Goal: Check status: Check status

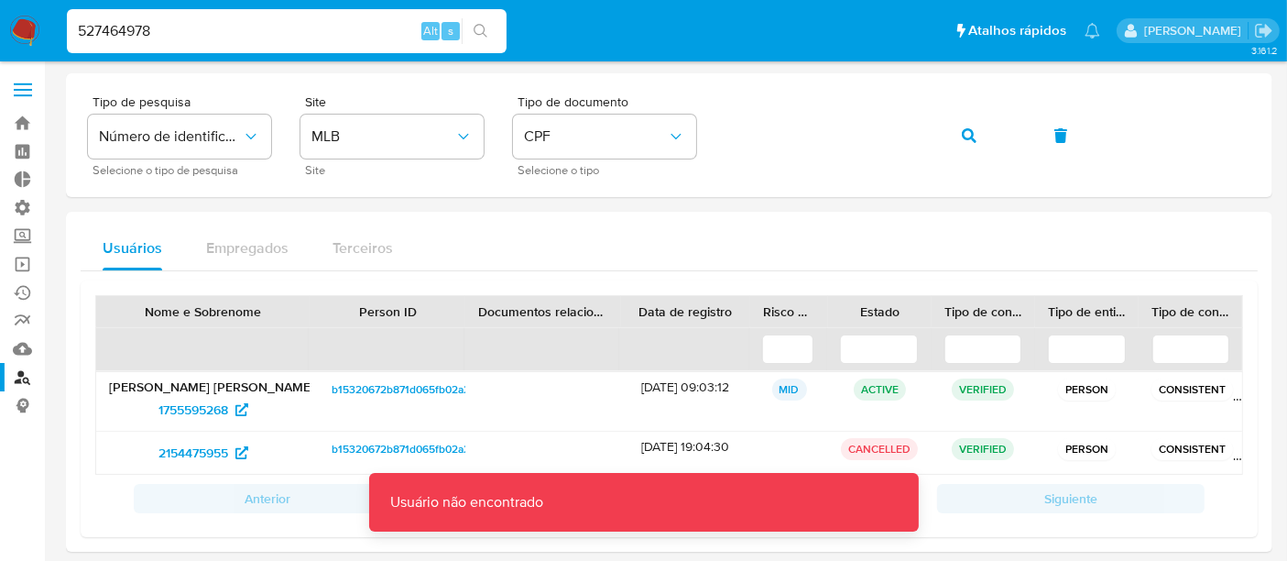
click at [255, 33] on input "527464978" at bounding box center [287, 31] width 440 height 24
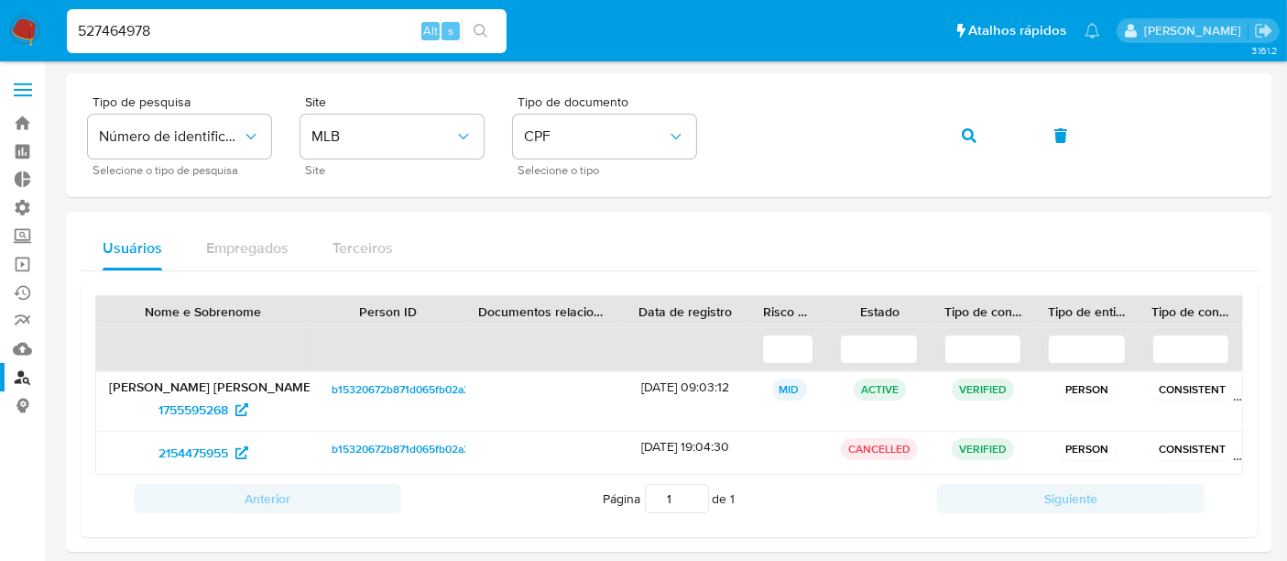
type input "527464978"
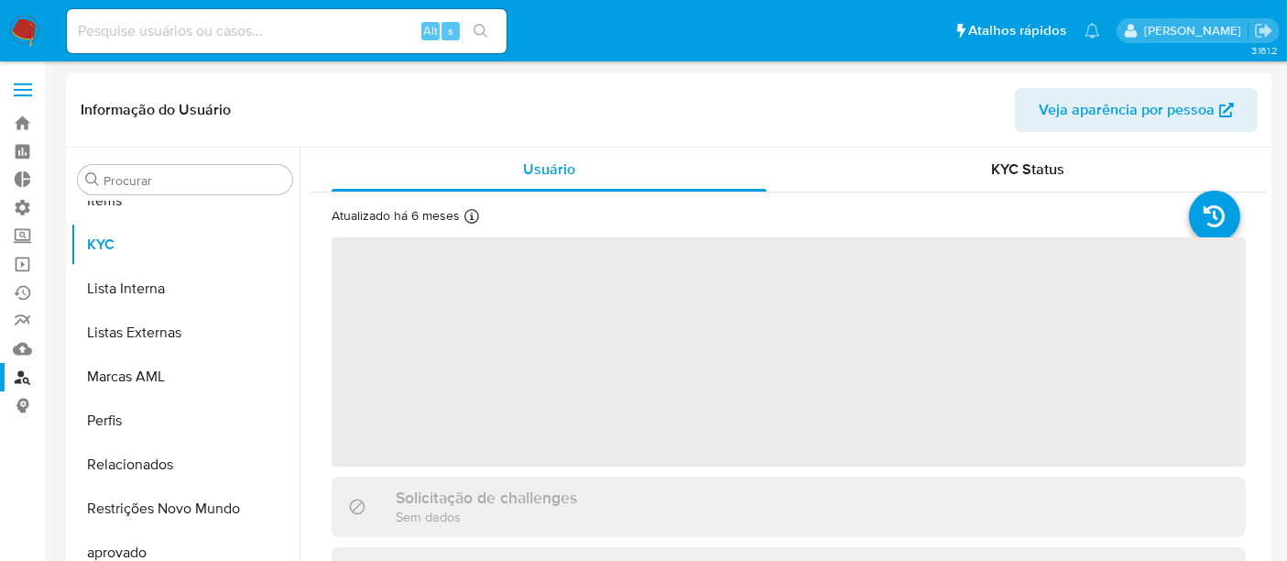
scroll to position [949, 0]
select select "10"
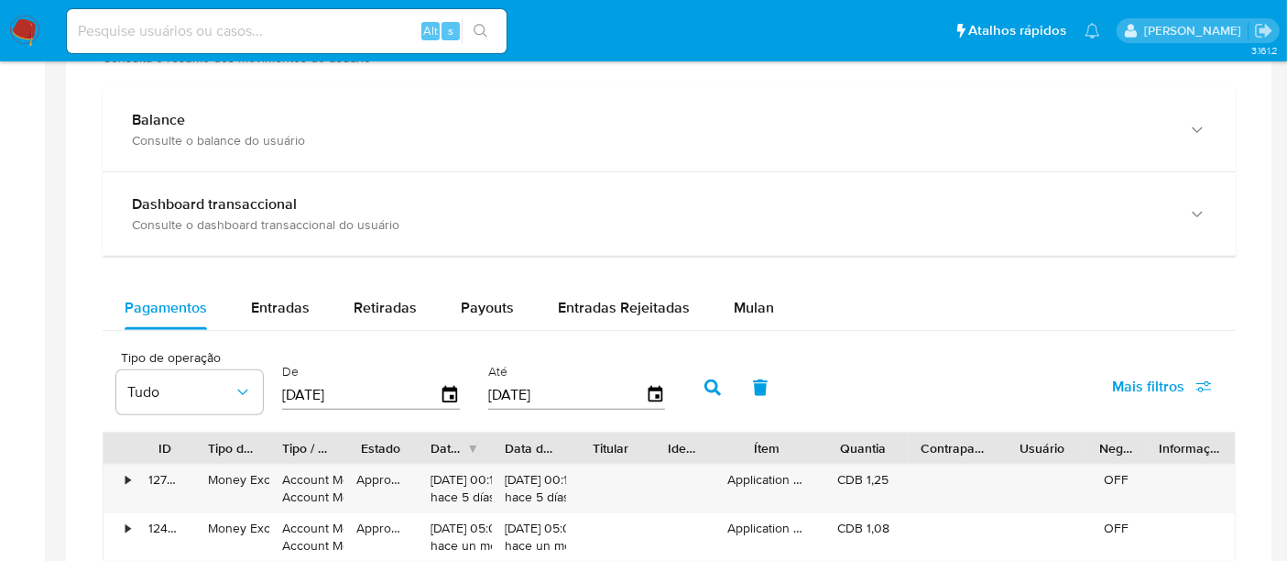
scroll to position [1119, 0]
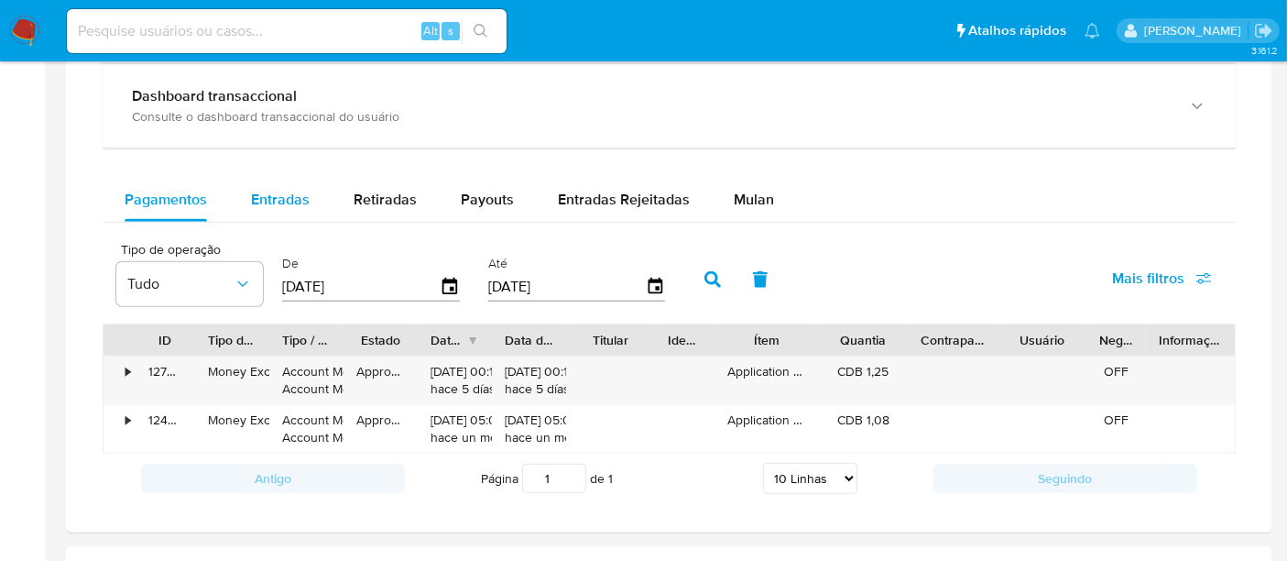
click at [286, 203] on span "Entradas" at bounding box center [280, 199] width 59 height 21
select select "10"
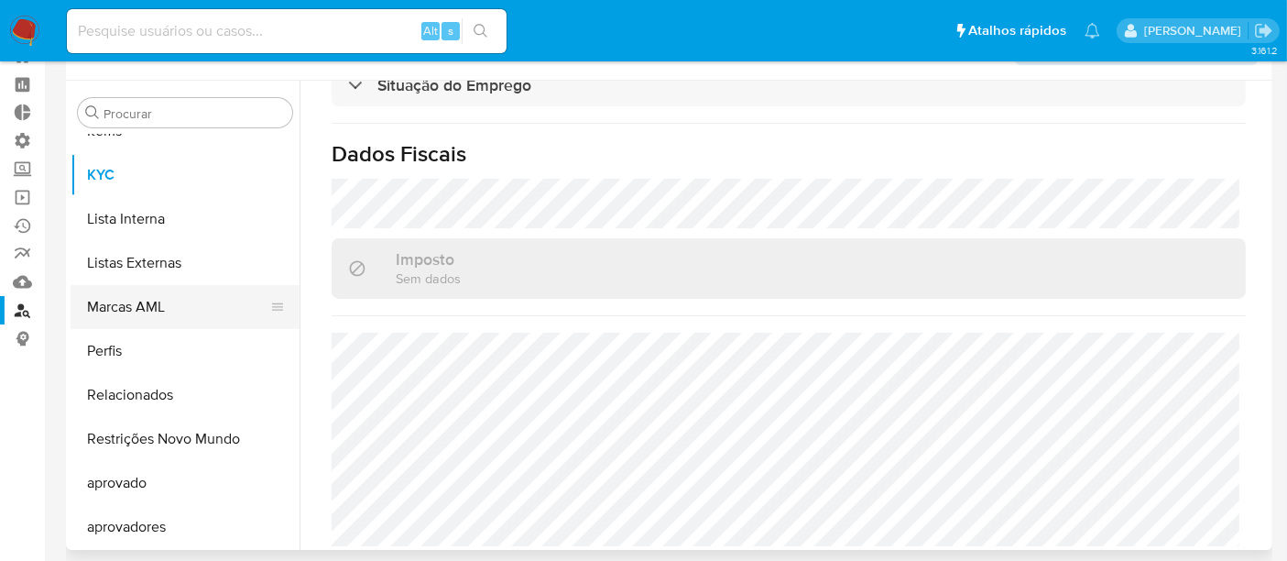
scroll to position [0, 0]
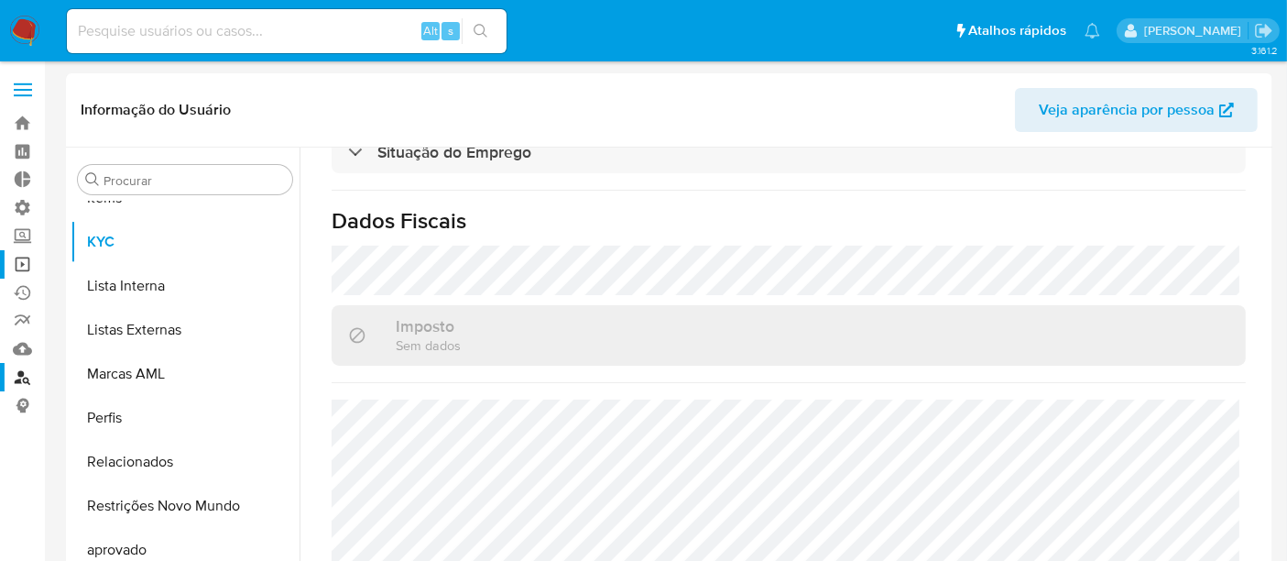
click at [26, 262] on link "Operações em massa" at bounding box center [109, 264] width 218 height 28
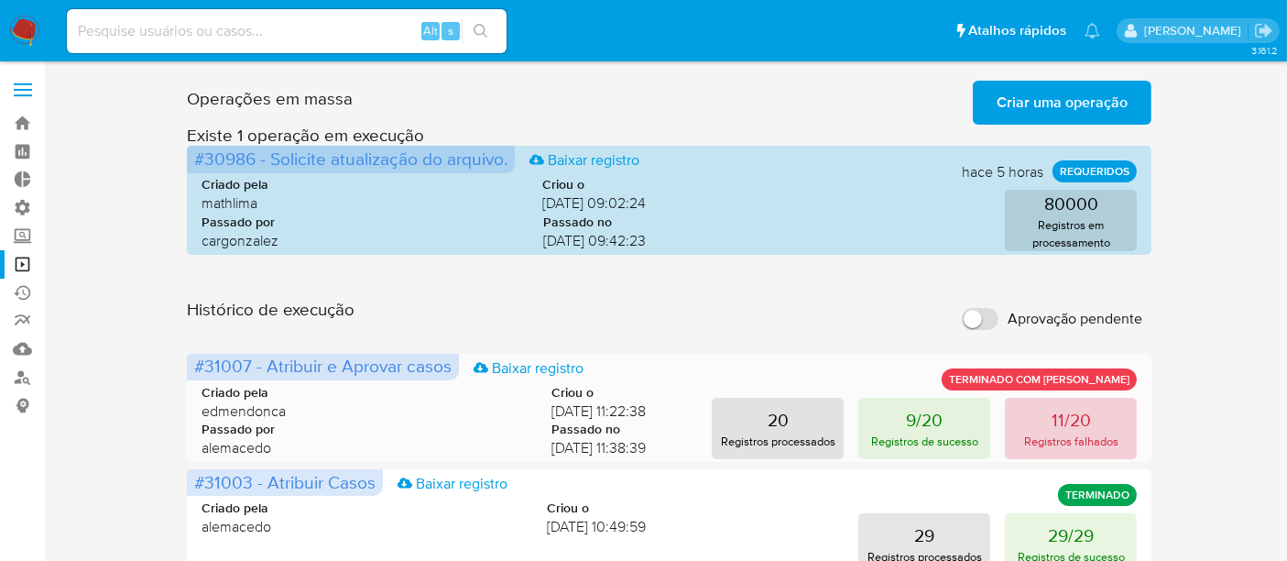
click at [1066, 443] on p "Registros falhados" at bounding box center [1071, 440] width 94 height 17
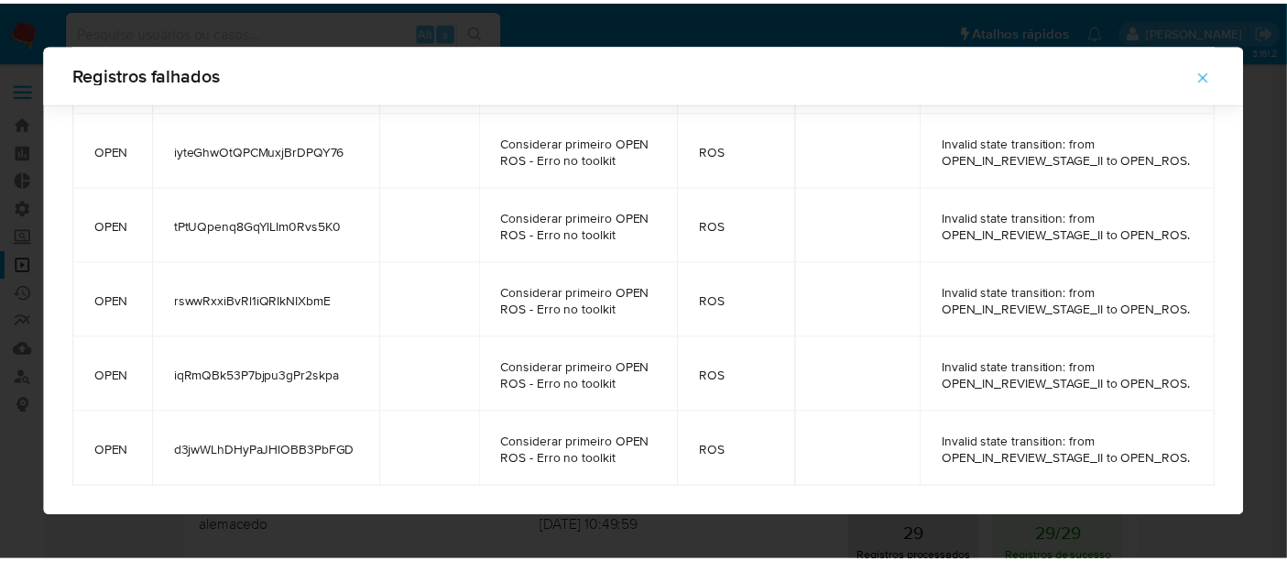
scroll to position [667, 0]
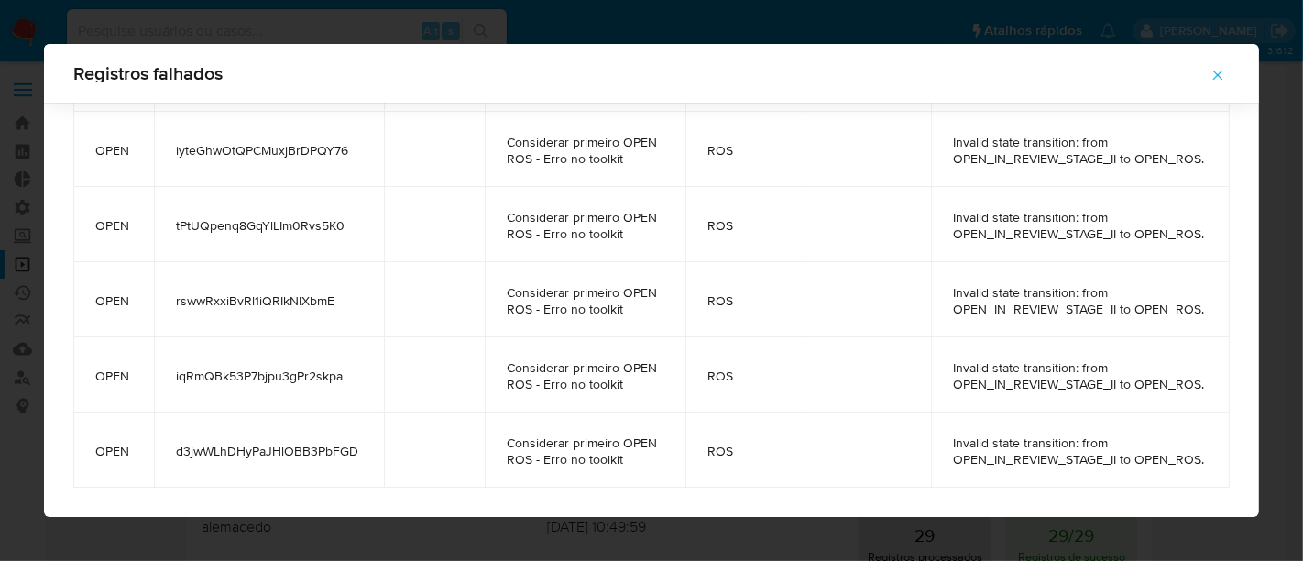
click at [1228, 73] on button "button" at bounding box center [1217, 75] width 64 height 44
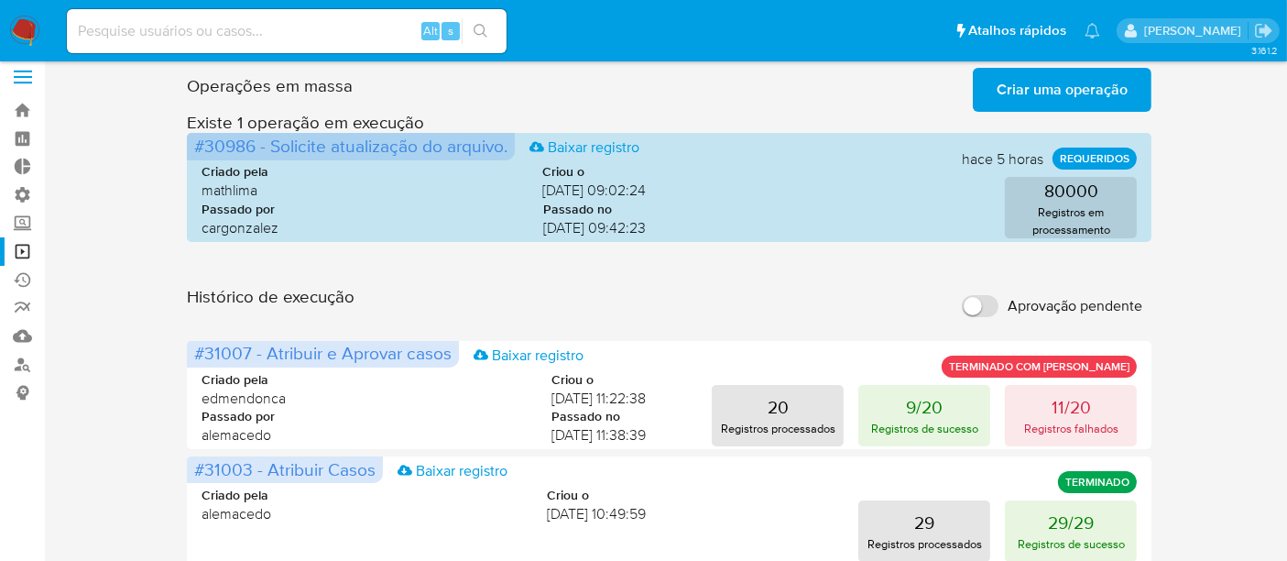
scroll to position [0, 0]
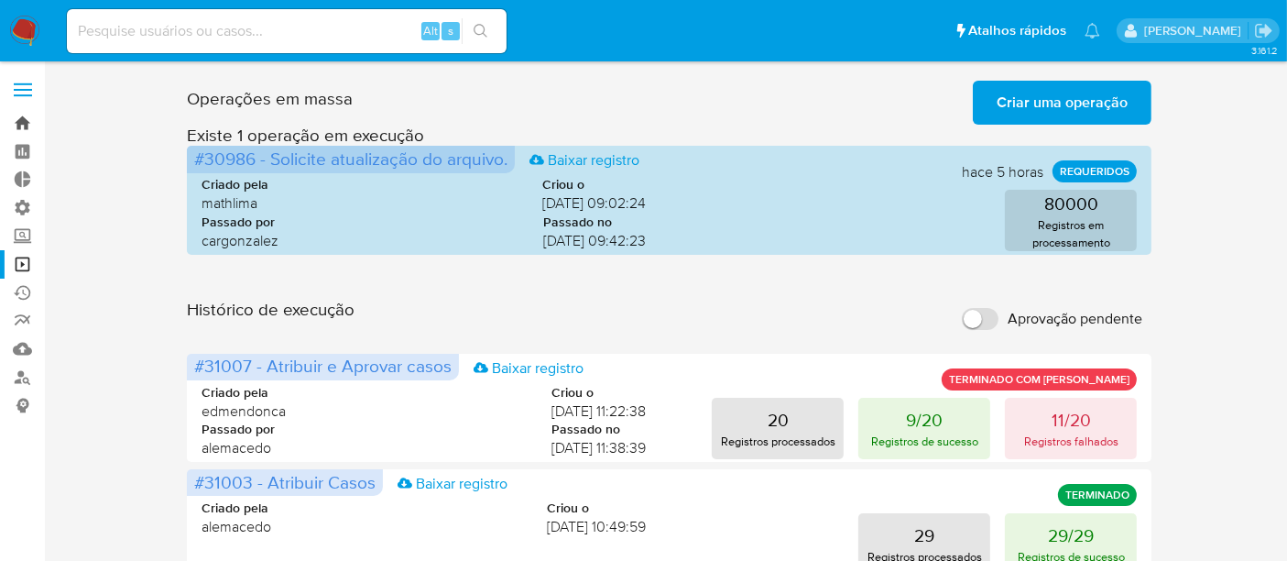
click at [26, 120] on link "Bandeja" at bounding box center [109, 123] width 218 height 28
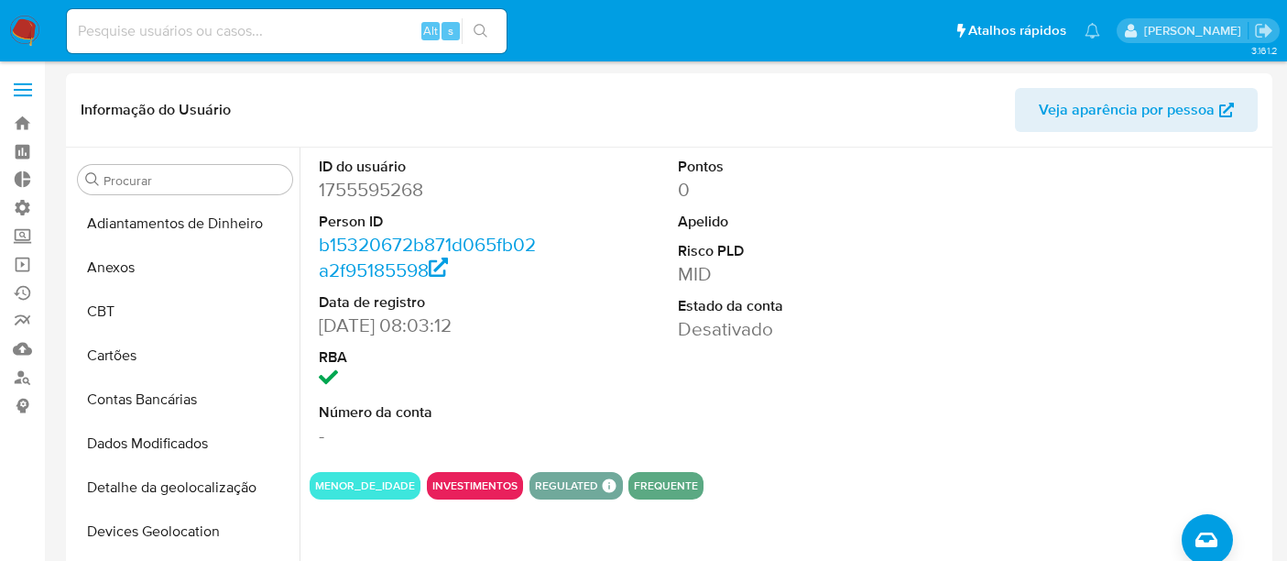
select select "10"
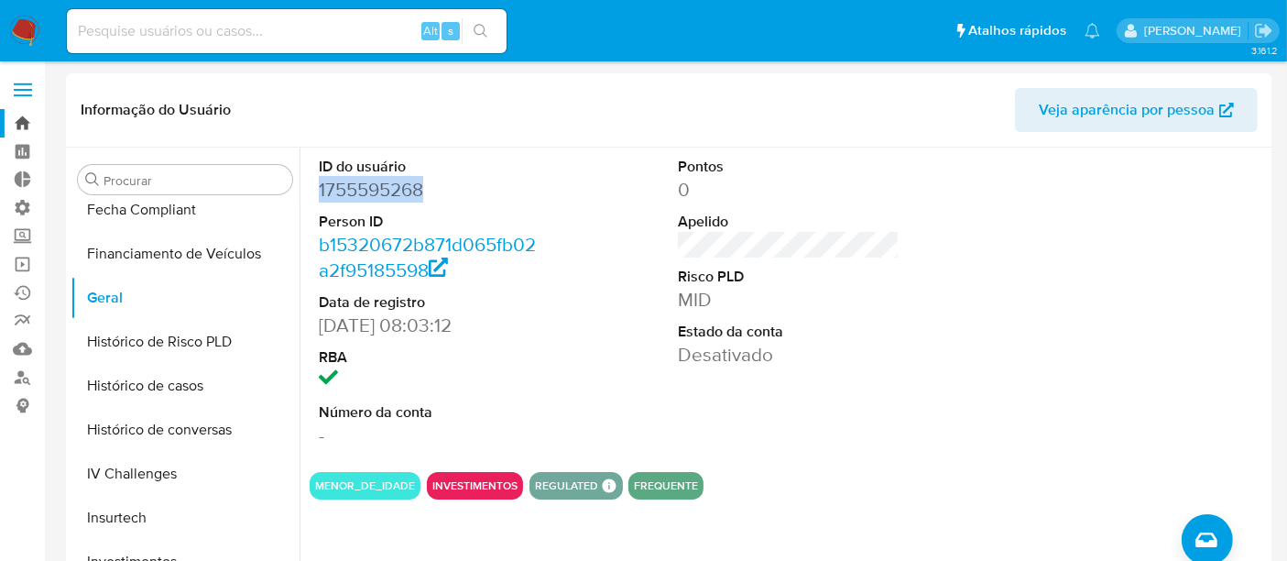
click at [28, 112] on link "Bandeja" at bounding box center [109, 123] width 218 height 28
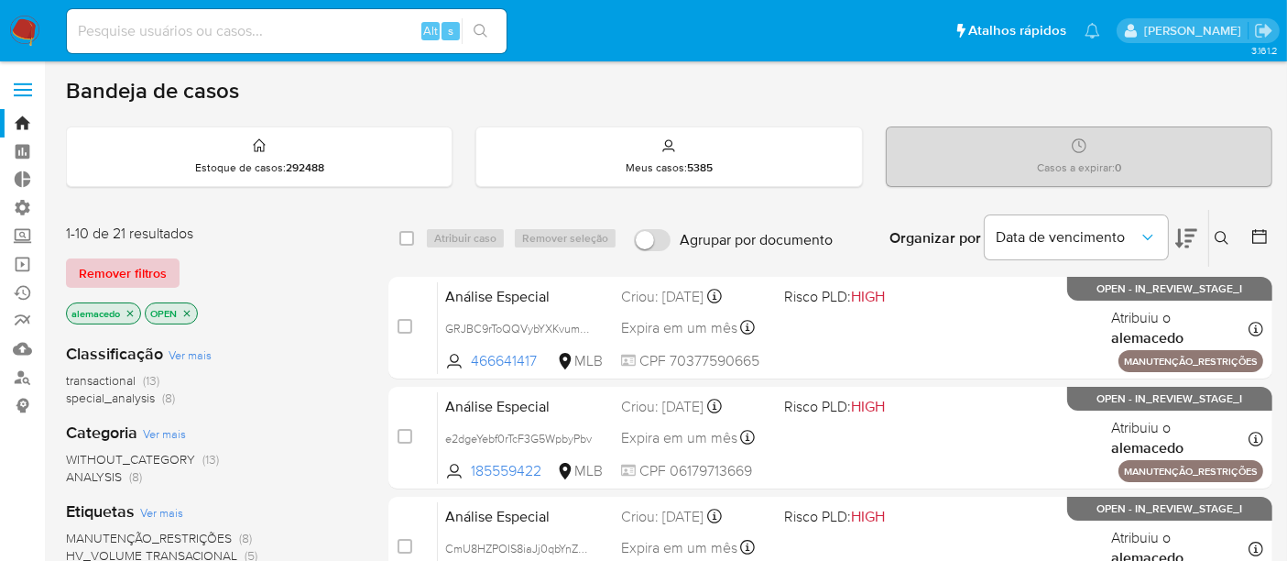
click at [147, 265] on span "Remover filtros" at bounding box center [123, 273] width 88 height 26
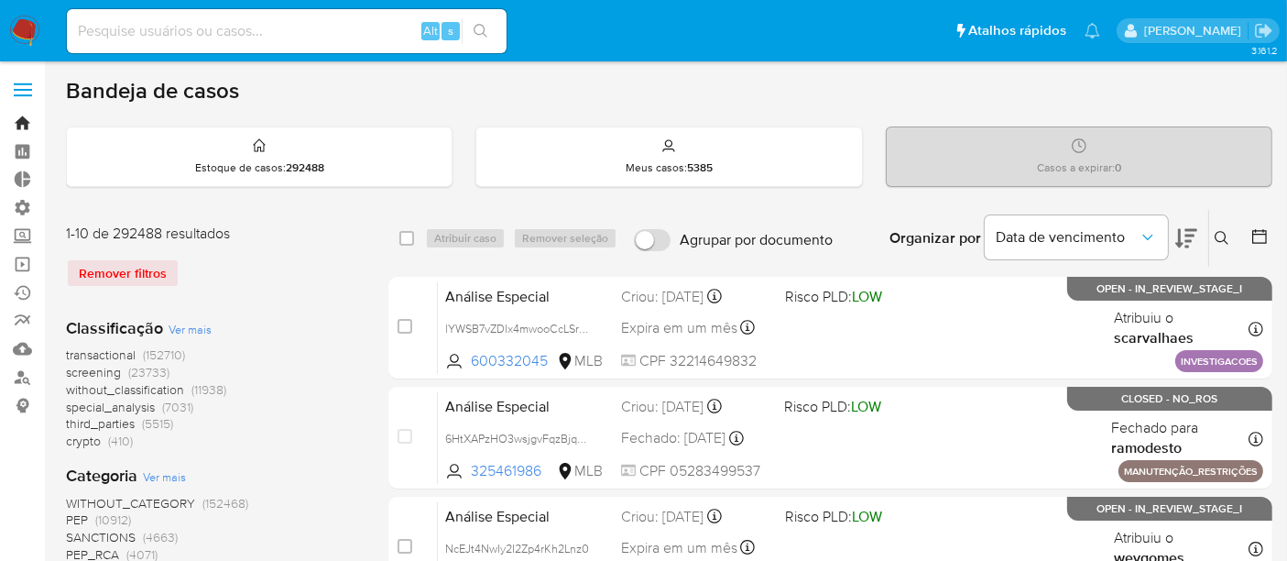
click at [20, 121] on link "Bandeja" at bounding box center [109, 123] width 218 height 28
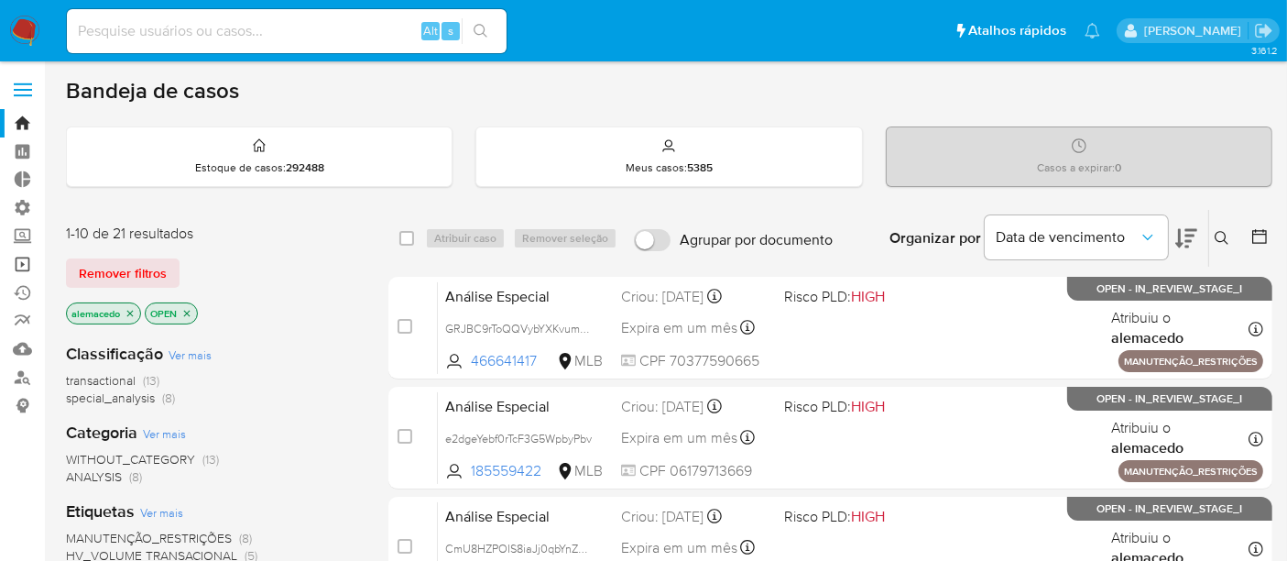
click at [19, 270] on link "Operações em massa" at bounding box center [109, 264] width 218 height 28
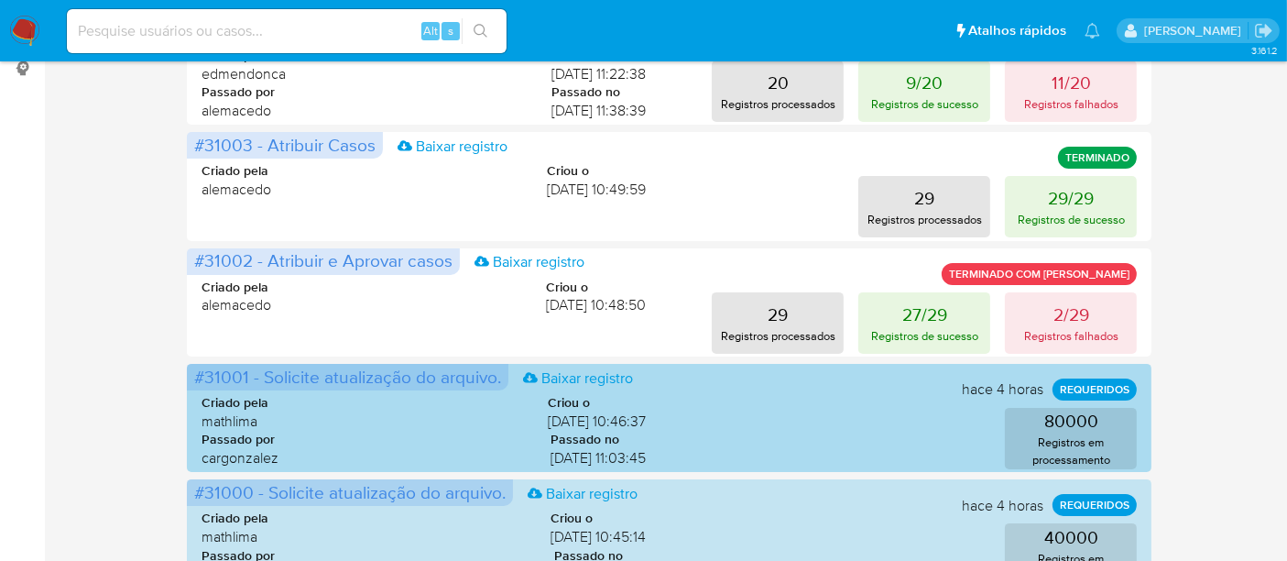
scroll to position [305, 0]
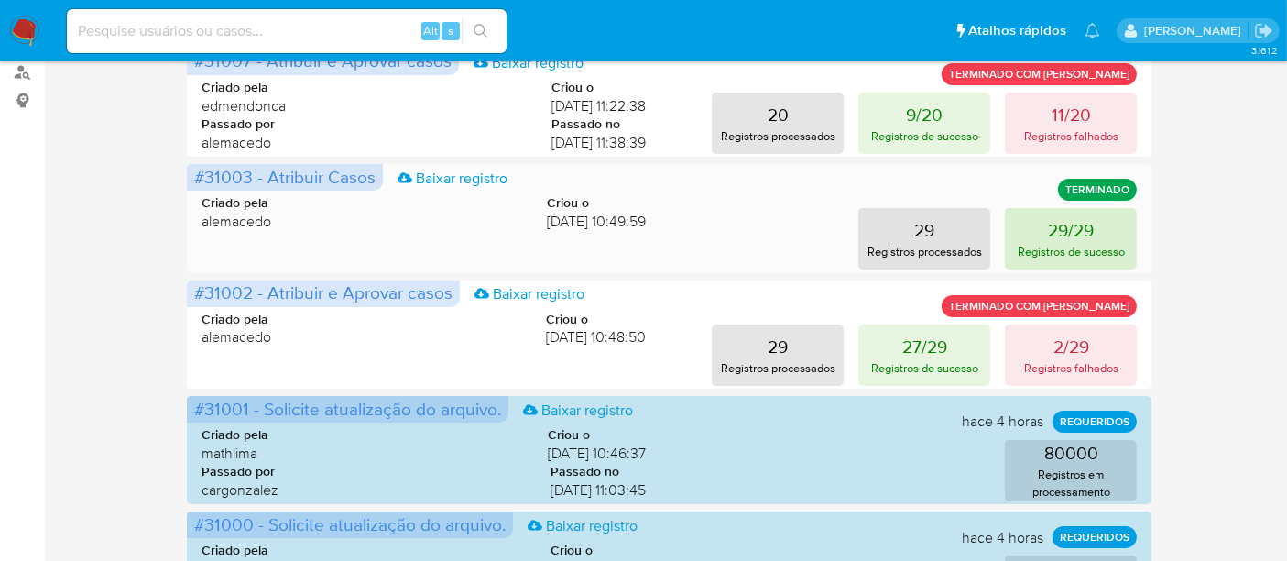
click at [1112, 241] on button "29/29 Registros de sucesso" at bounding box center [1071, 238] width 132 height 61
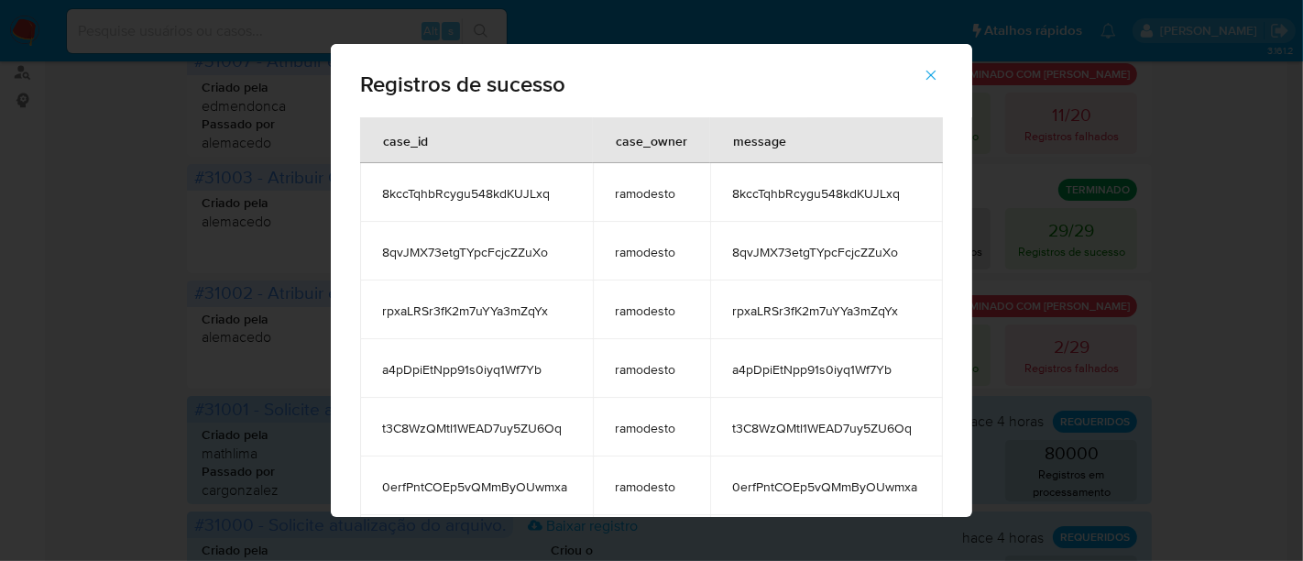
click at [939, 73] on icon "button" at bounding box center [930, 75] width 16 height 16
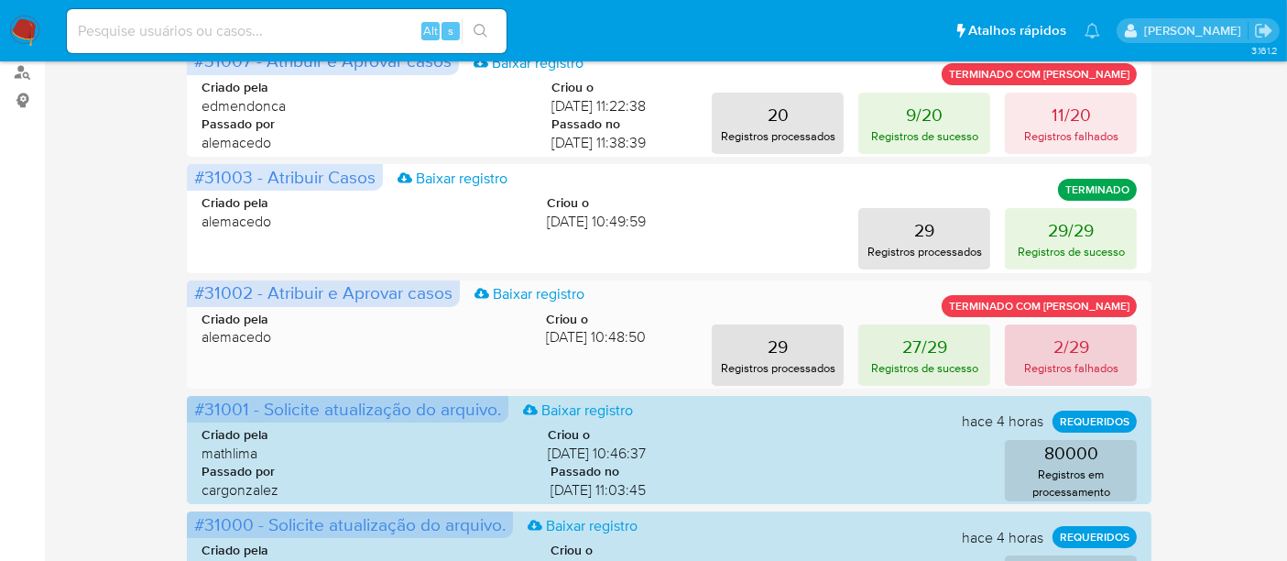
click at [1063, 359] on p "Registros falhados" at bounding box center [1071, 367] width 94 height 17
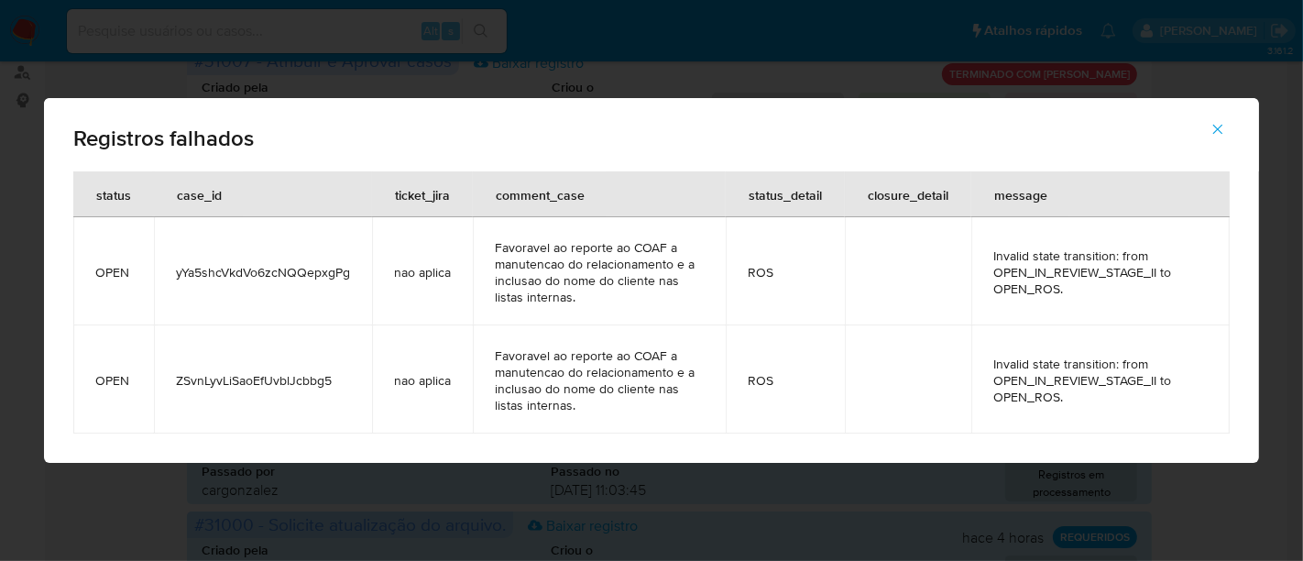
click at [1216, 129] on icon "button" at bounding box center [1218, 130] width 10 height 10
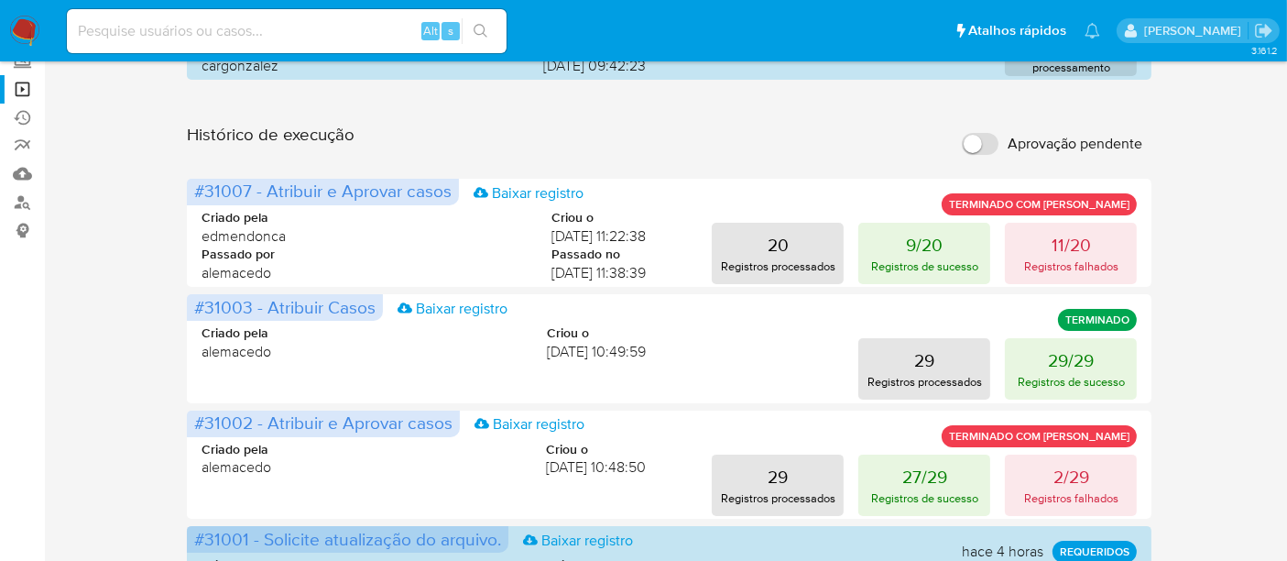
scroll to position [102, 0]
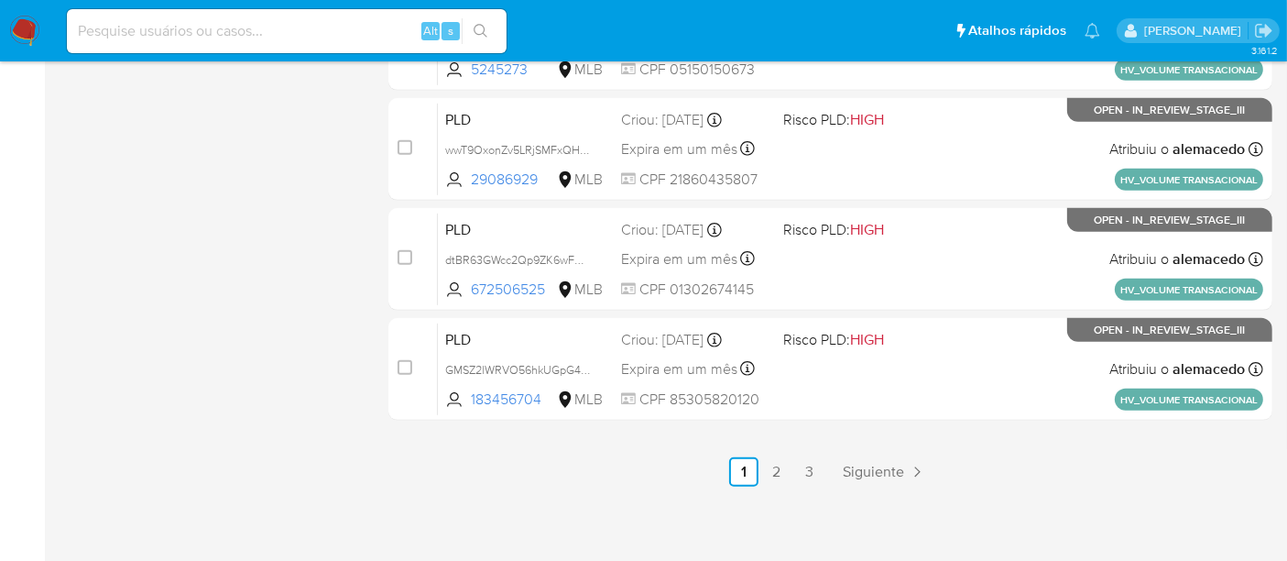
scroll to position [949, 0]
click at [780, 472] on link "2" at bounding box center [776, 470] width 29 height 29
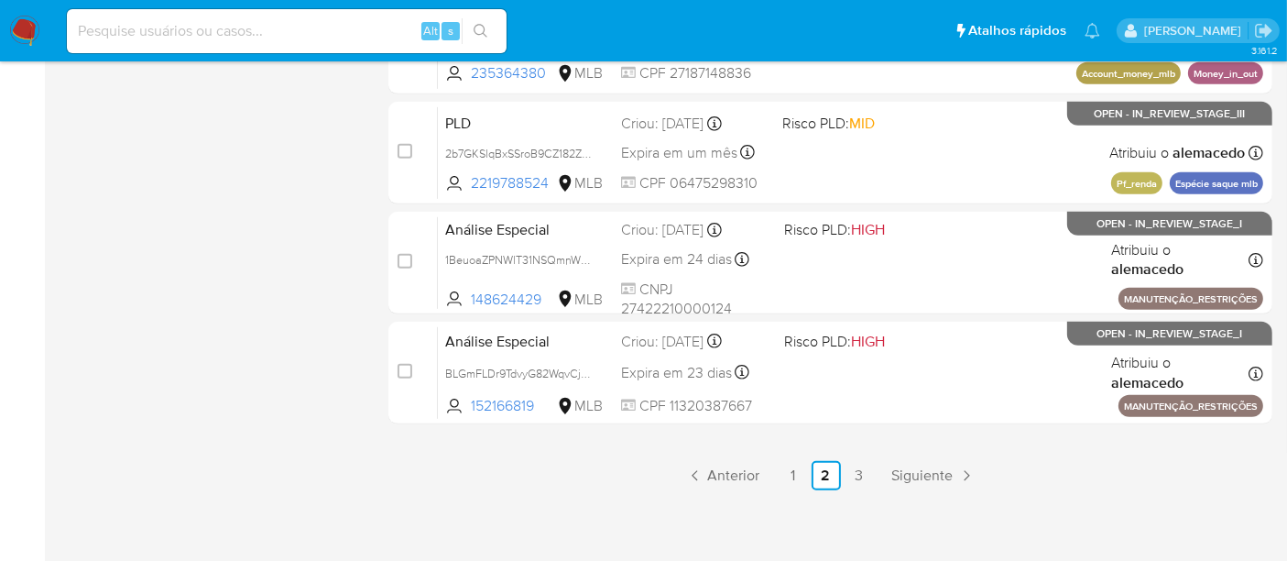
scroll to position [949, 0]
